Goal: Transaction & Acquisition: Purchase product/service

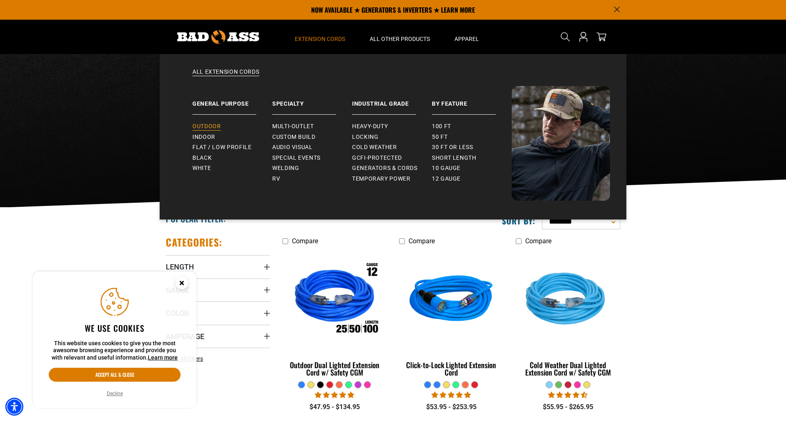
click at [210, 126] on span "Outdoor" at bounding box center [206, 126] width 28 height 7
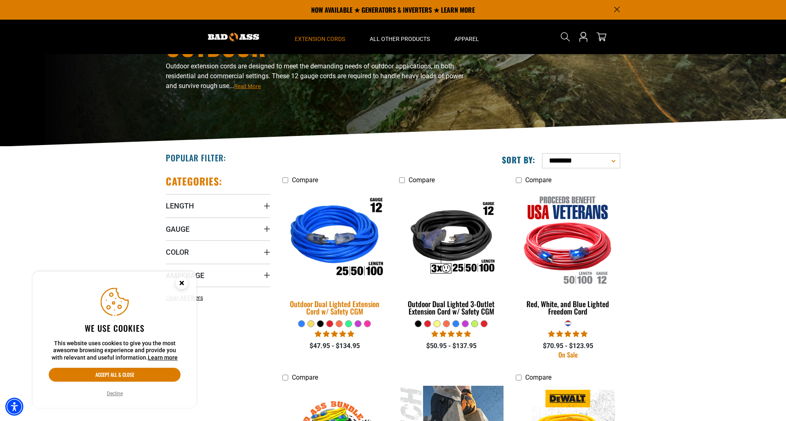
scroll to position [45, 0]
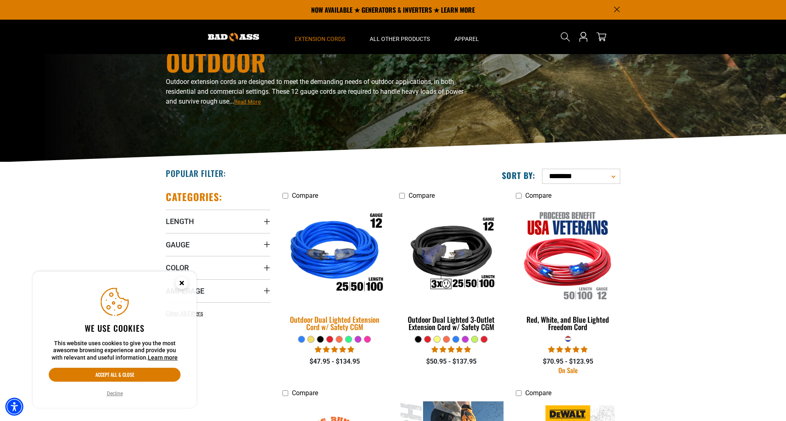
click at [348, 320] on div "Outdoor Dual Lighted Extension Cord w/ Safety CGM" at bounding box center [335, 323] width 104 height 15
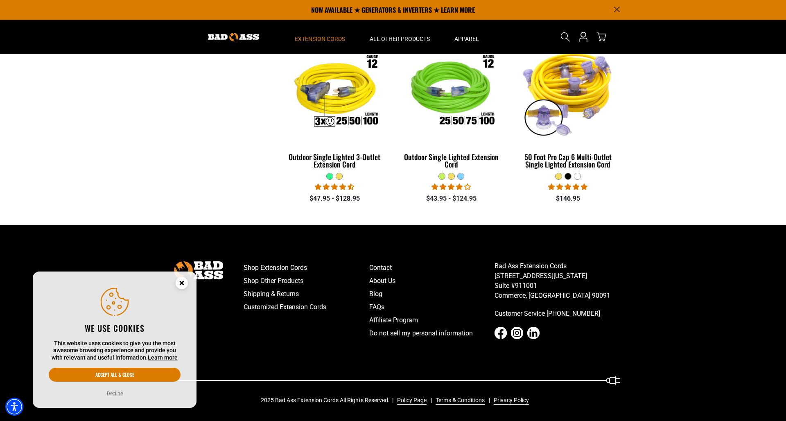
scroll to position [615, 0]
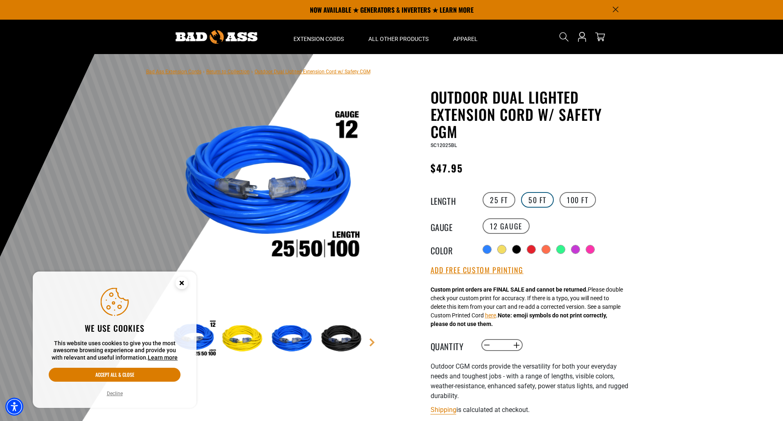
click at [528, 199] on label "50 FT" at bounding box center [537, 200] width 33 height 16
